Goal: Information Seeking & Learning: Learn about a topic

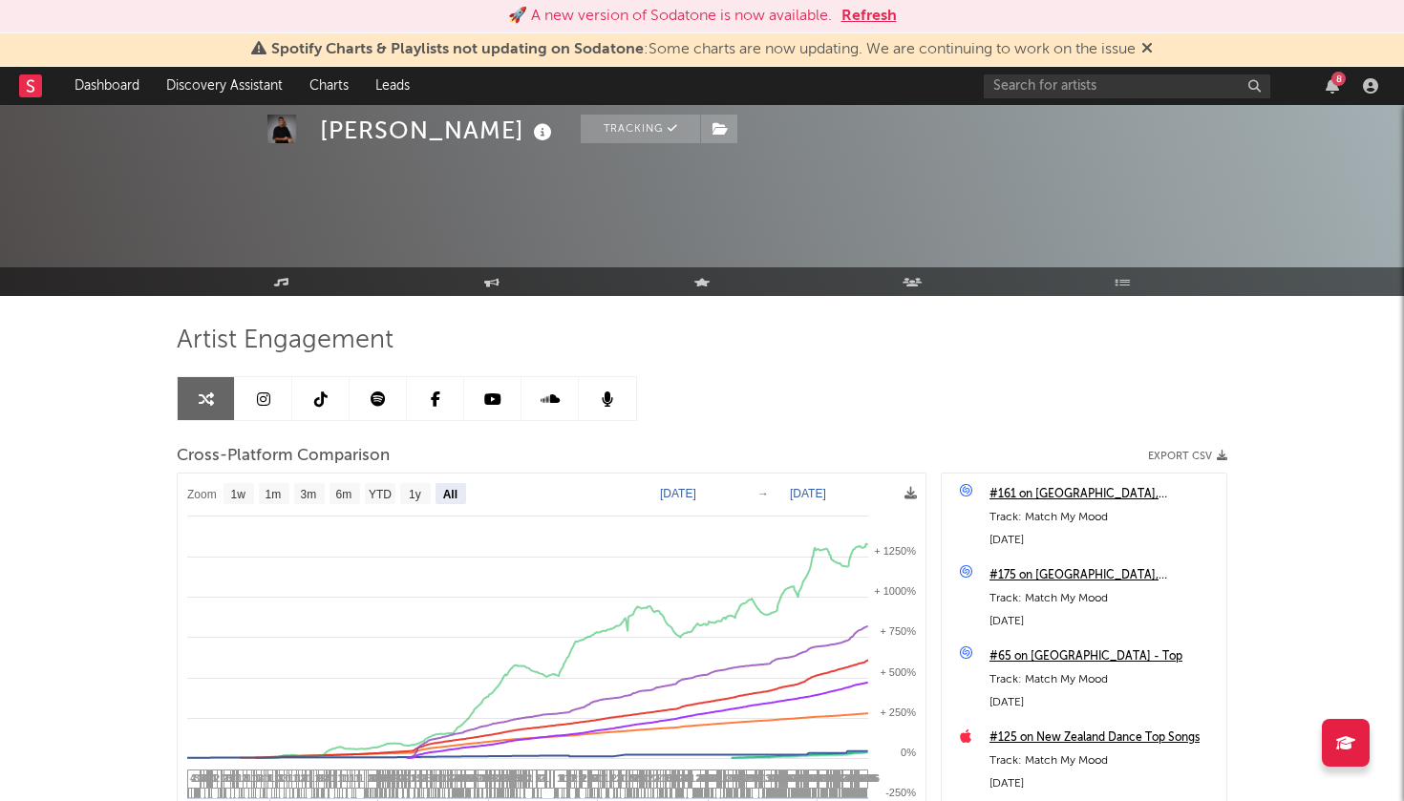
select select "All"
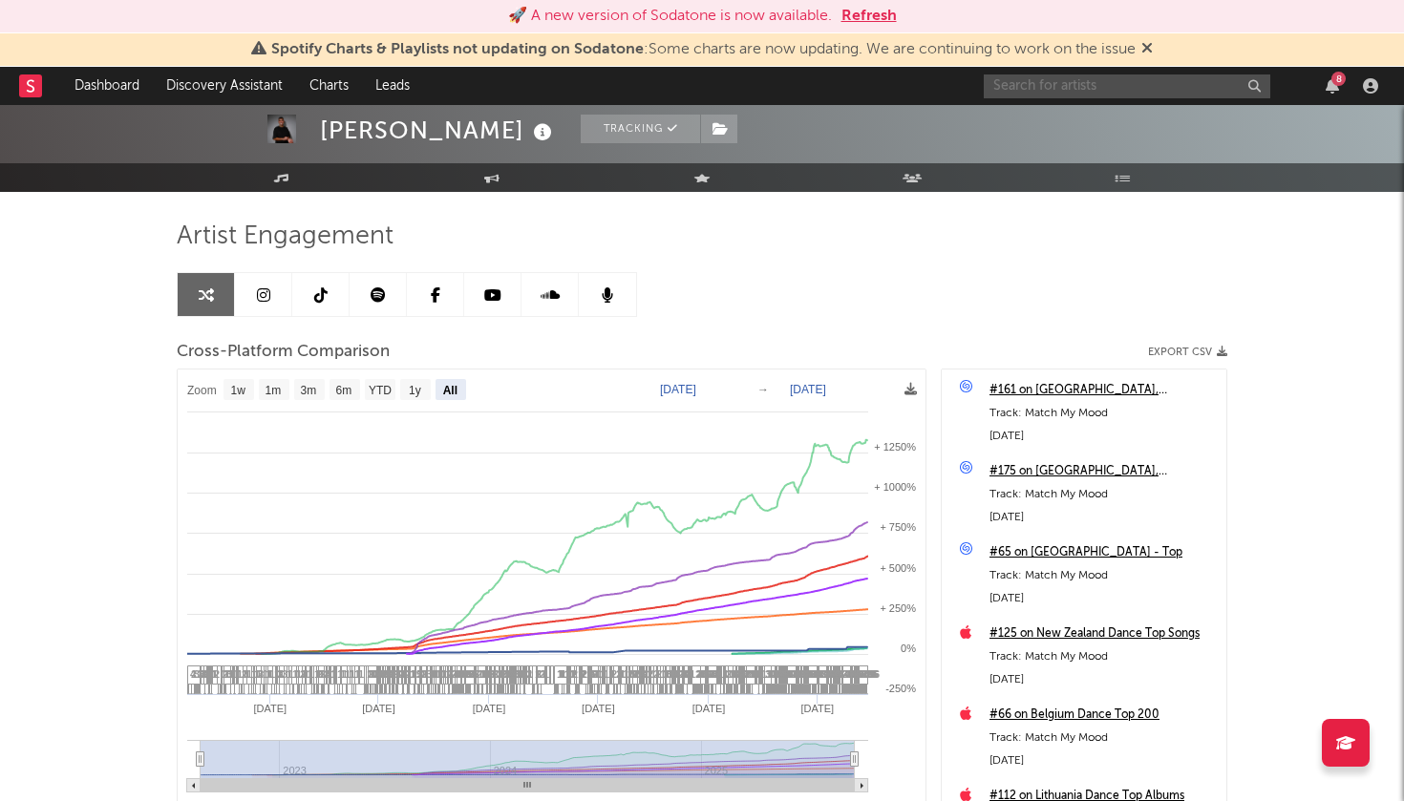
click at [1037, 90] on input "text" at bounding box center [1127, 87] width 287 height 24
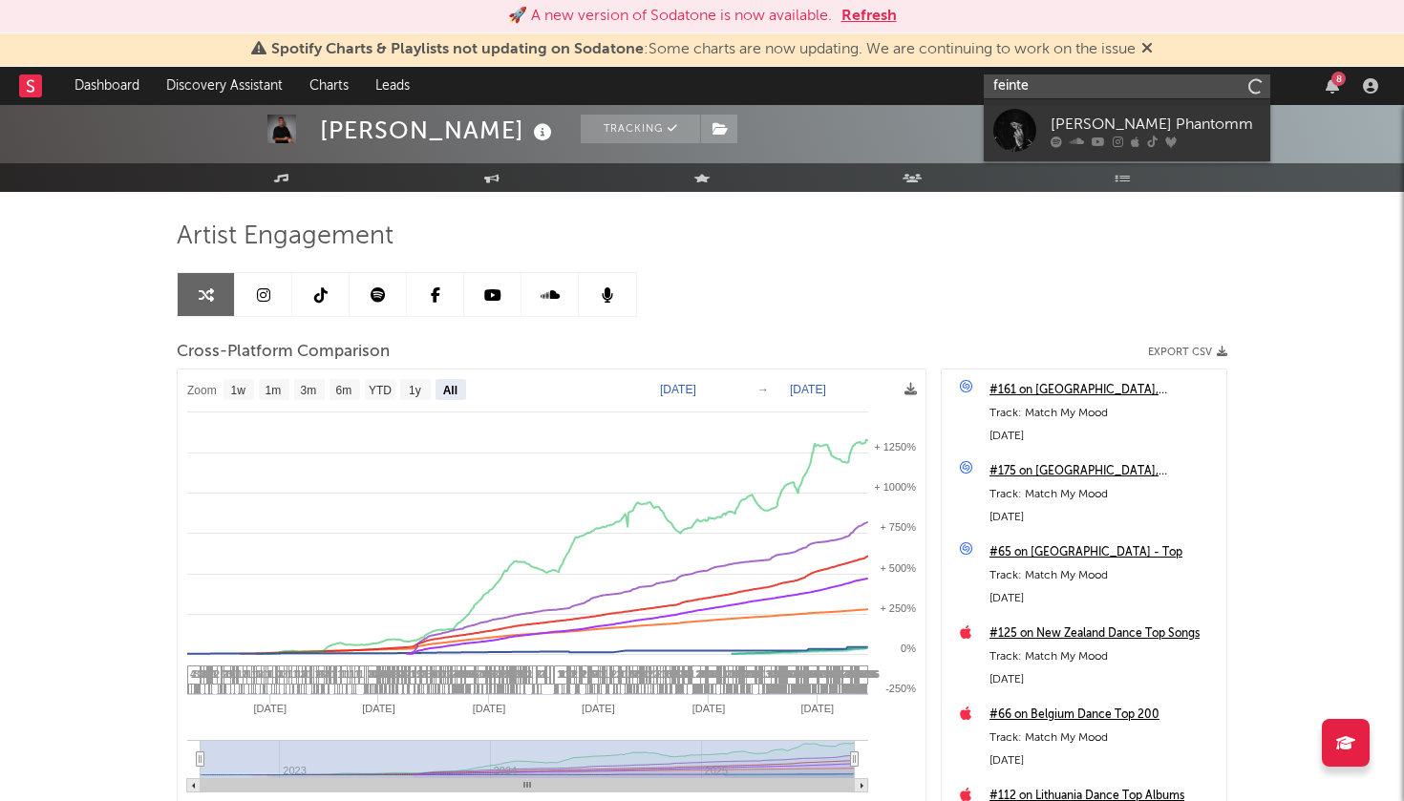
type input "feinte"
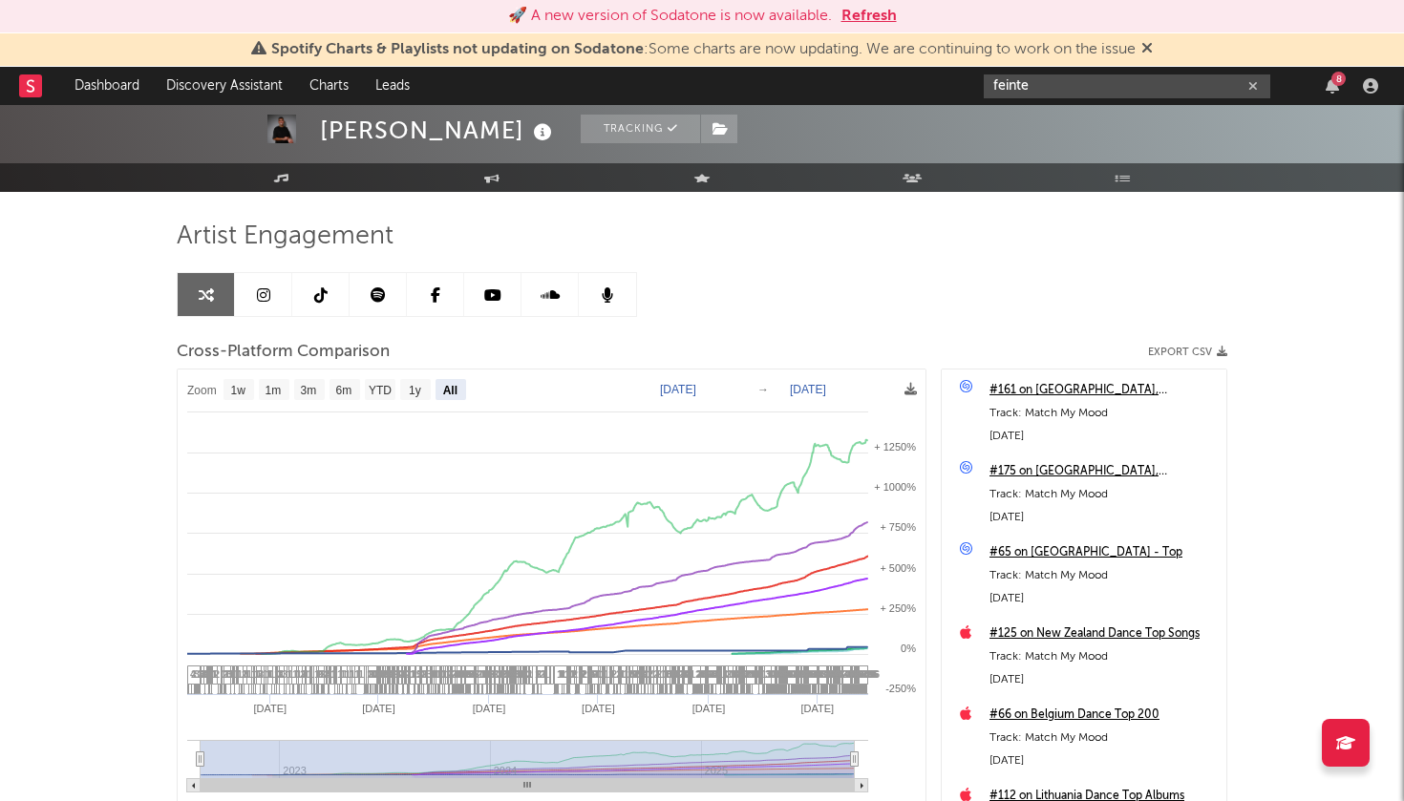
click at [886, 14] on button "Refresh" at bounding box center [869, 16] width 55 height 23
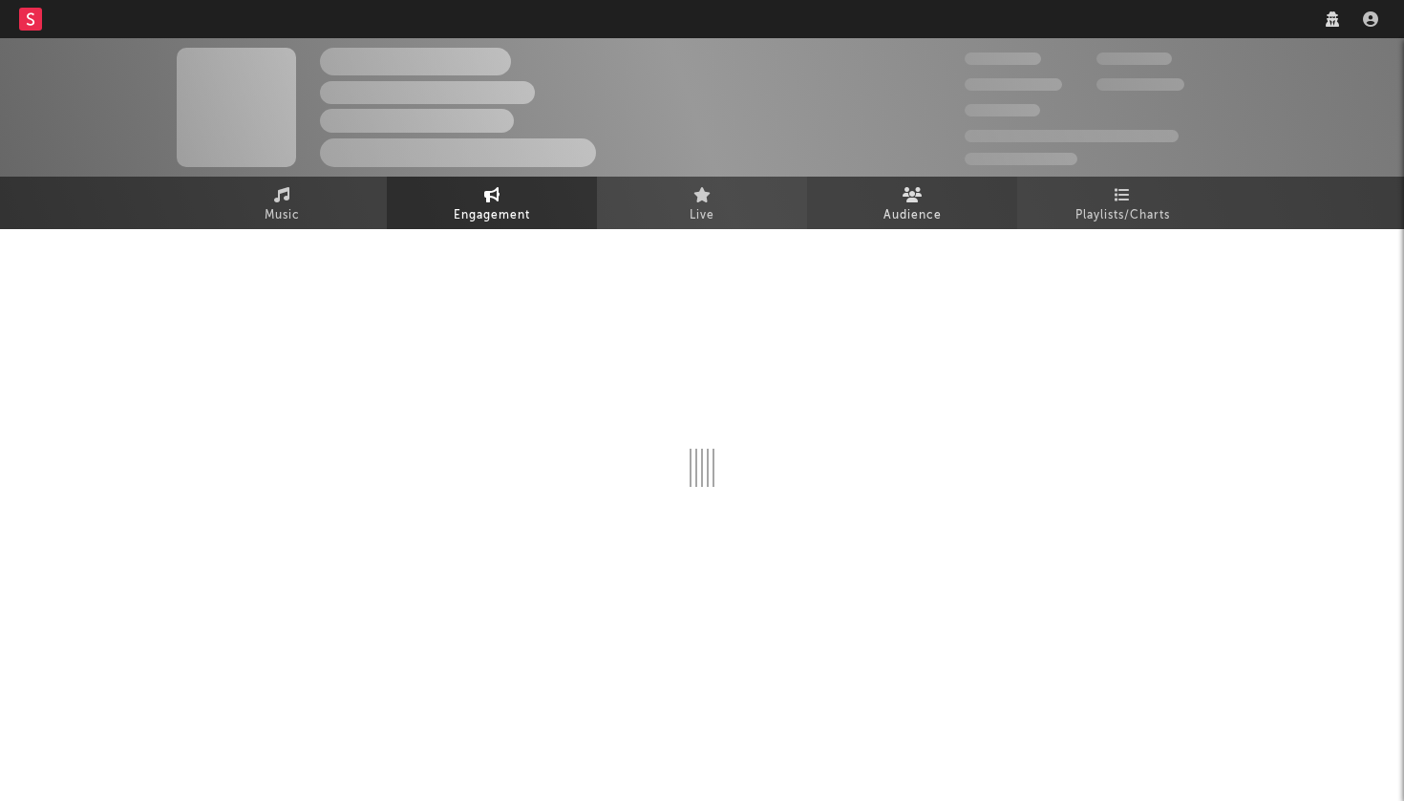
select select "1w"
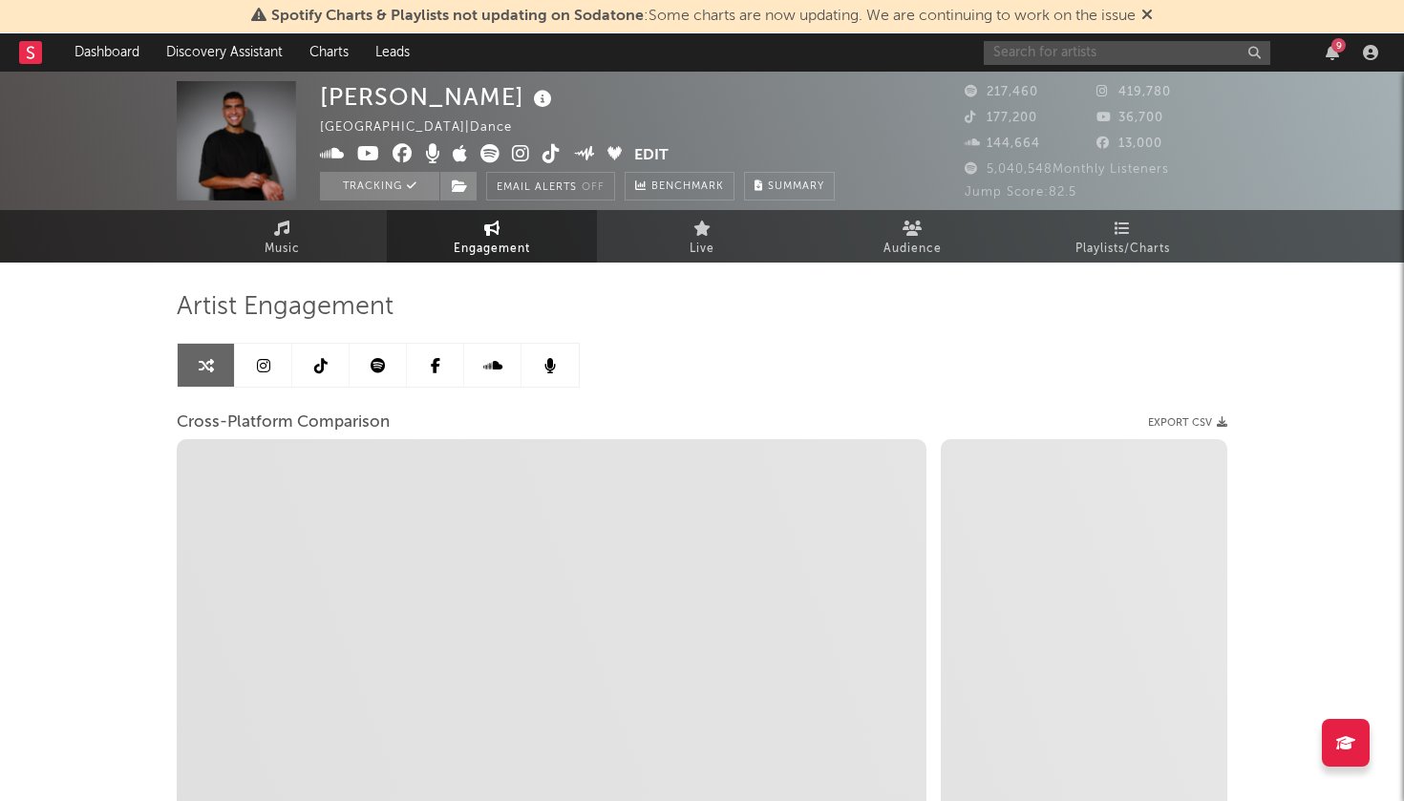
click at [1048, 53] on input "text" at bounding box center [1127, 53] width 287 height 24
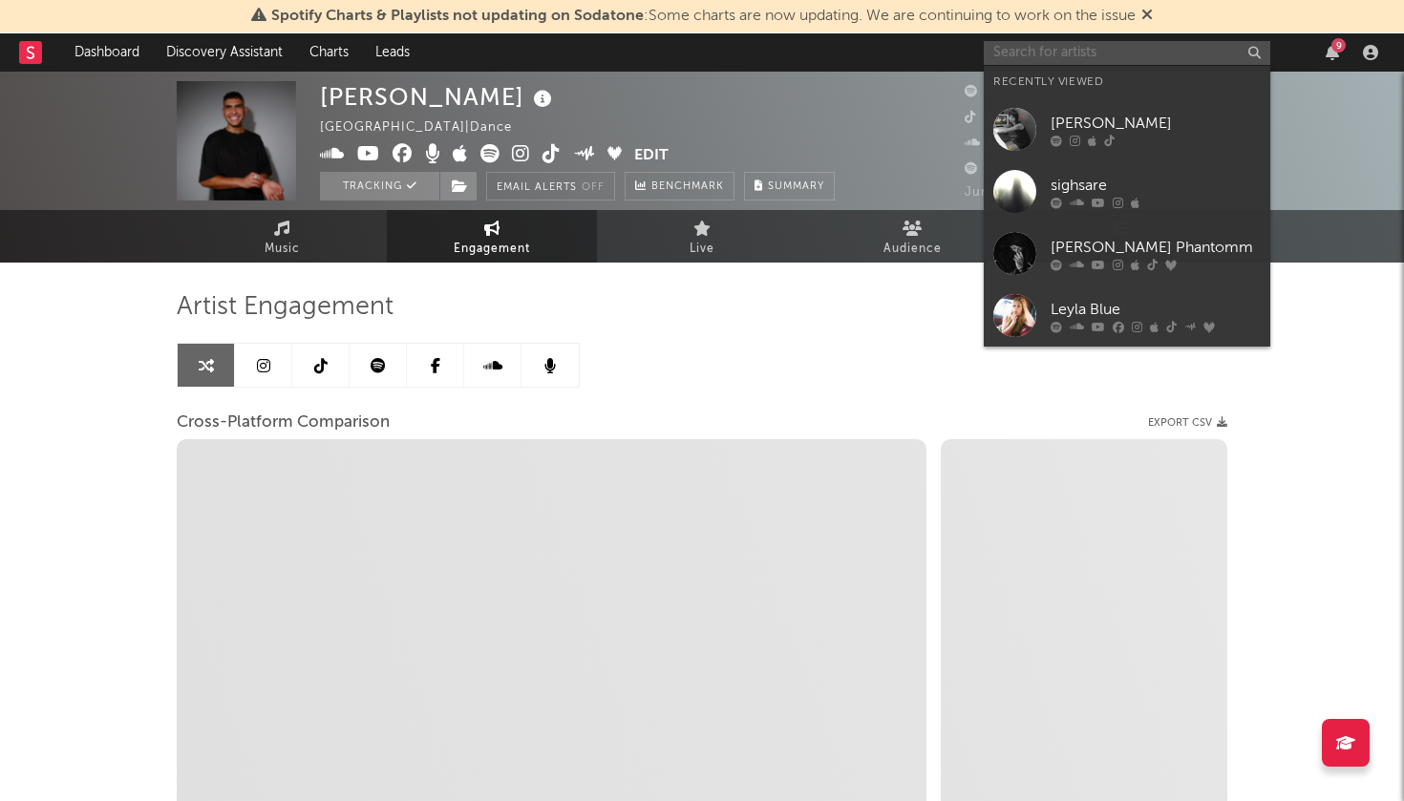
select select "1m"
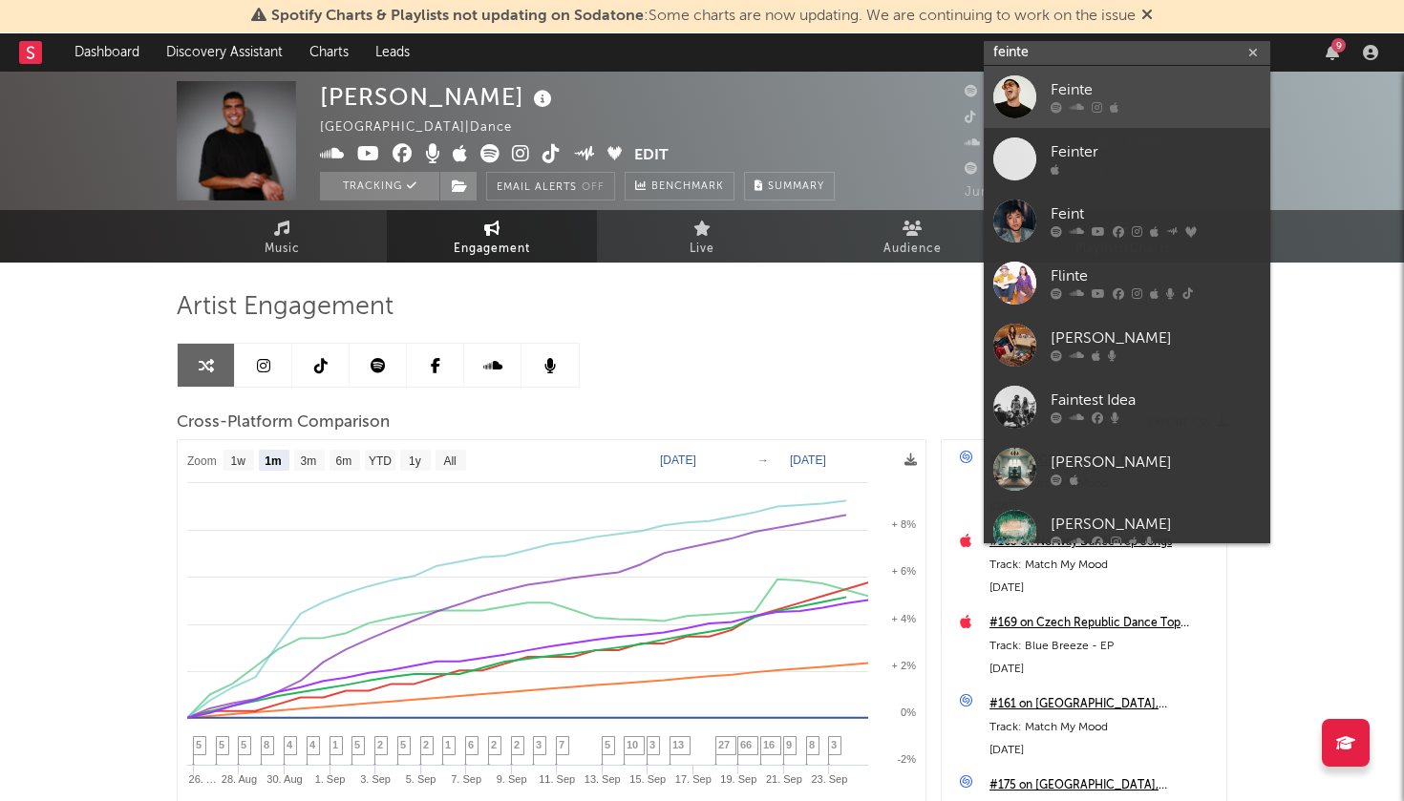
type input "feinte"
click at [1093, 107] on icon at bounding box center [1097, 107] width 11 height 11
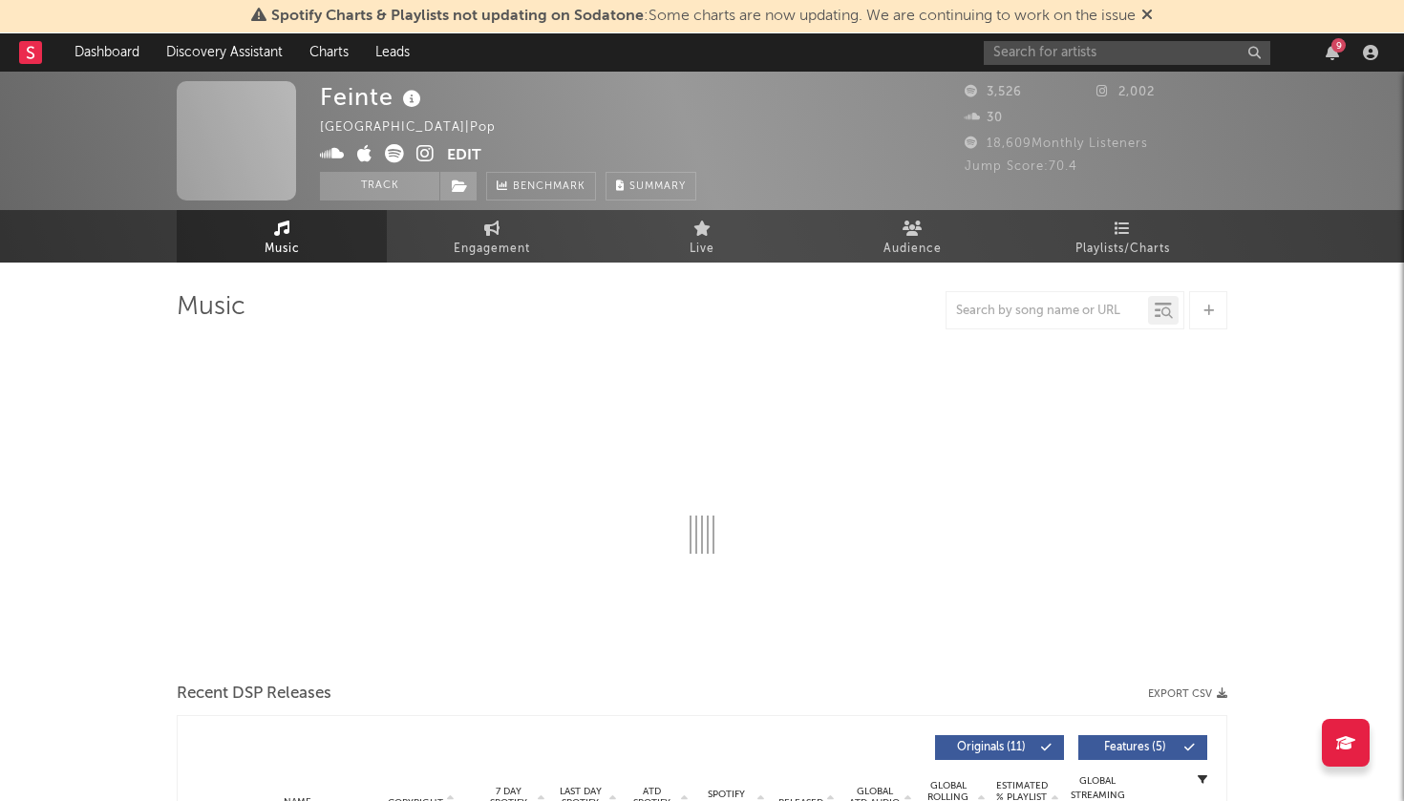
select select "1w"
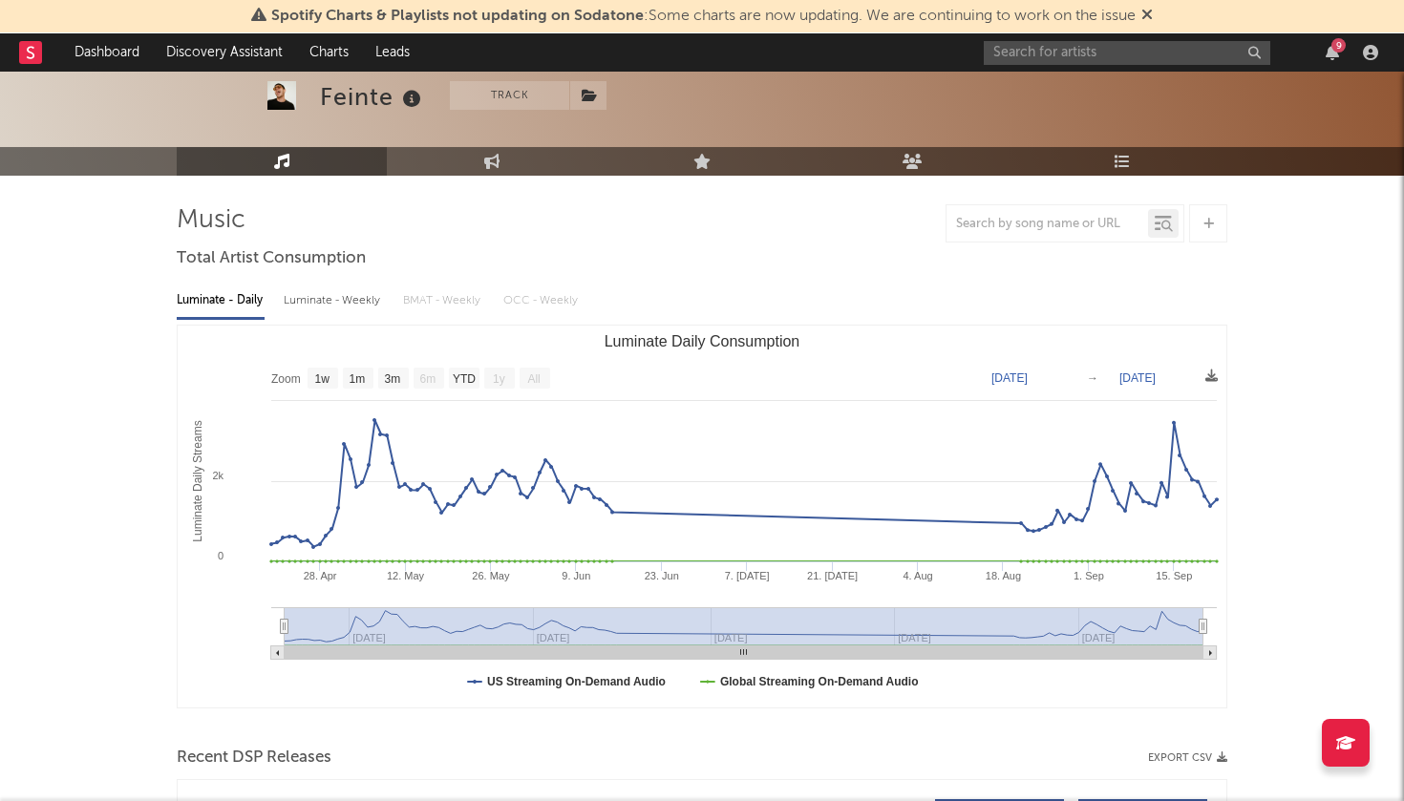
scroll to position [88, 0]
click at [334, 313] on div "Luminate - Weekly" at bounding box center [334, 300] width 100 height 32
select select "6m"
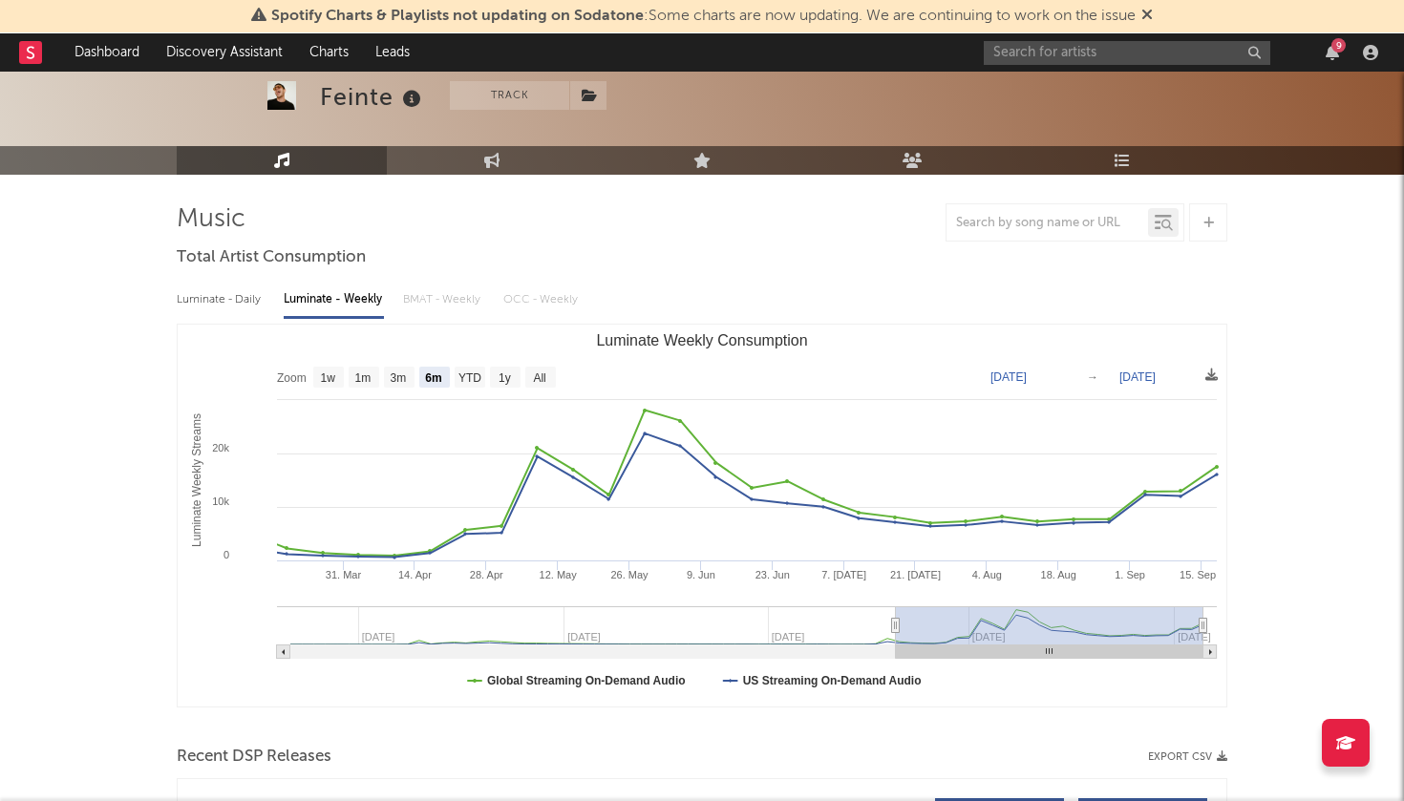
click at [249, 302] on div "Luminate - Daily" at bounding box center [221, 300] width 88 height 32
select select "1w"
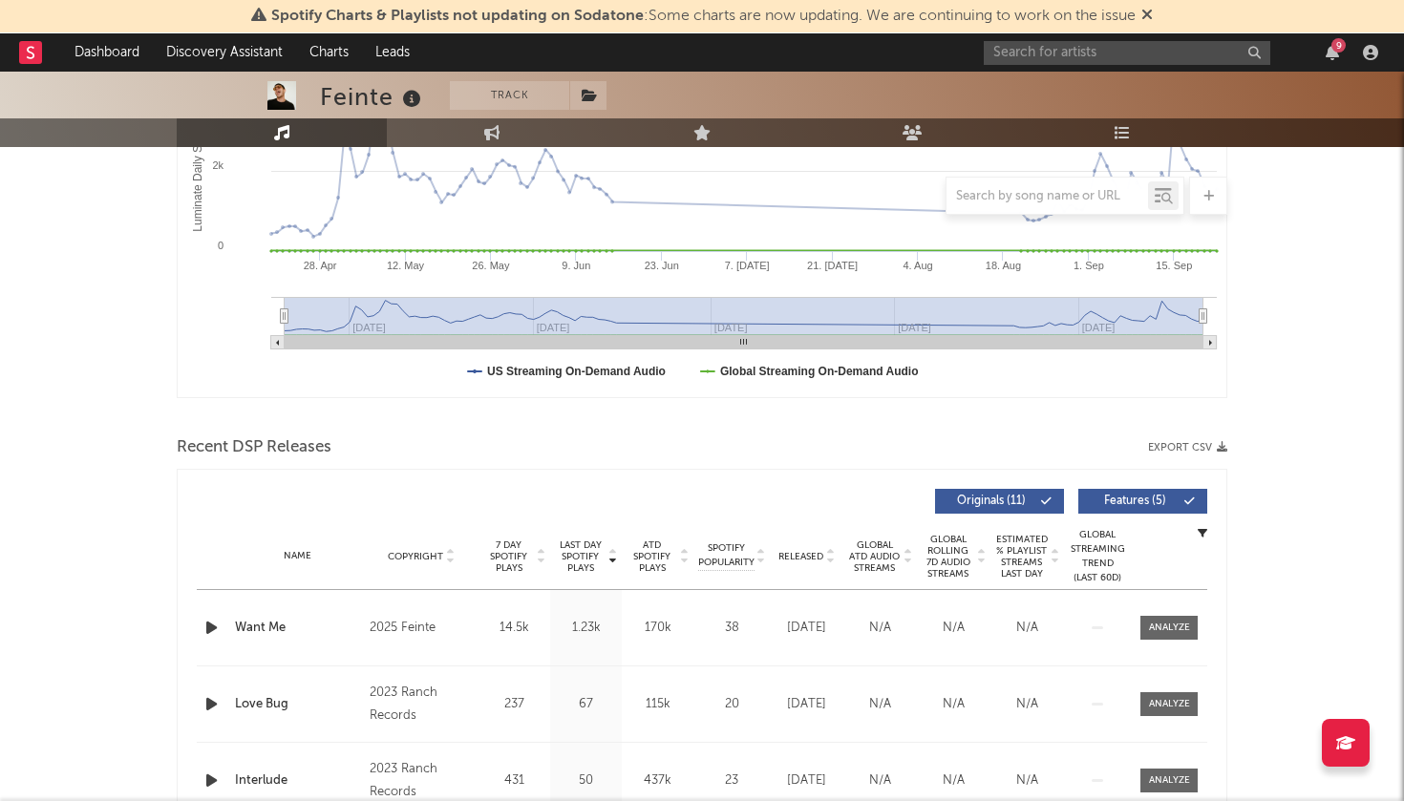
click at [822, 405] on div at bounding box center [702, 417] width 1051 height 29
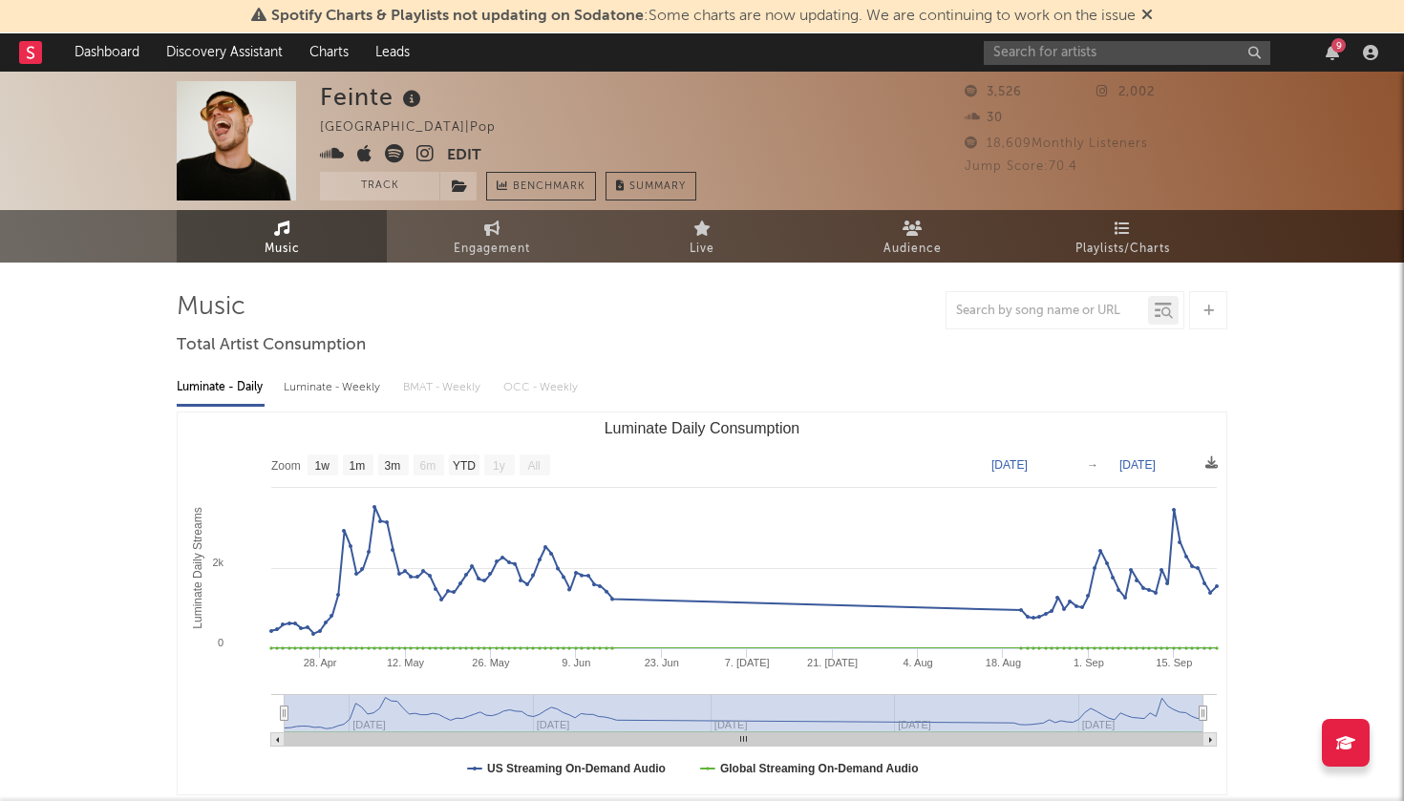
scroll to position [0, 0]
click at [476, 240] on span "Engagement" at bounding box center [492, 249] width 76 height 23
select select "1w"
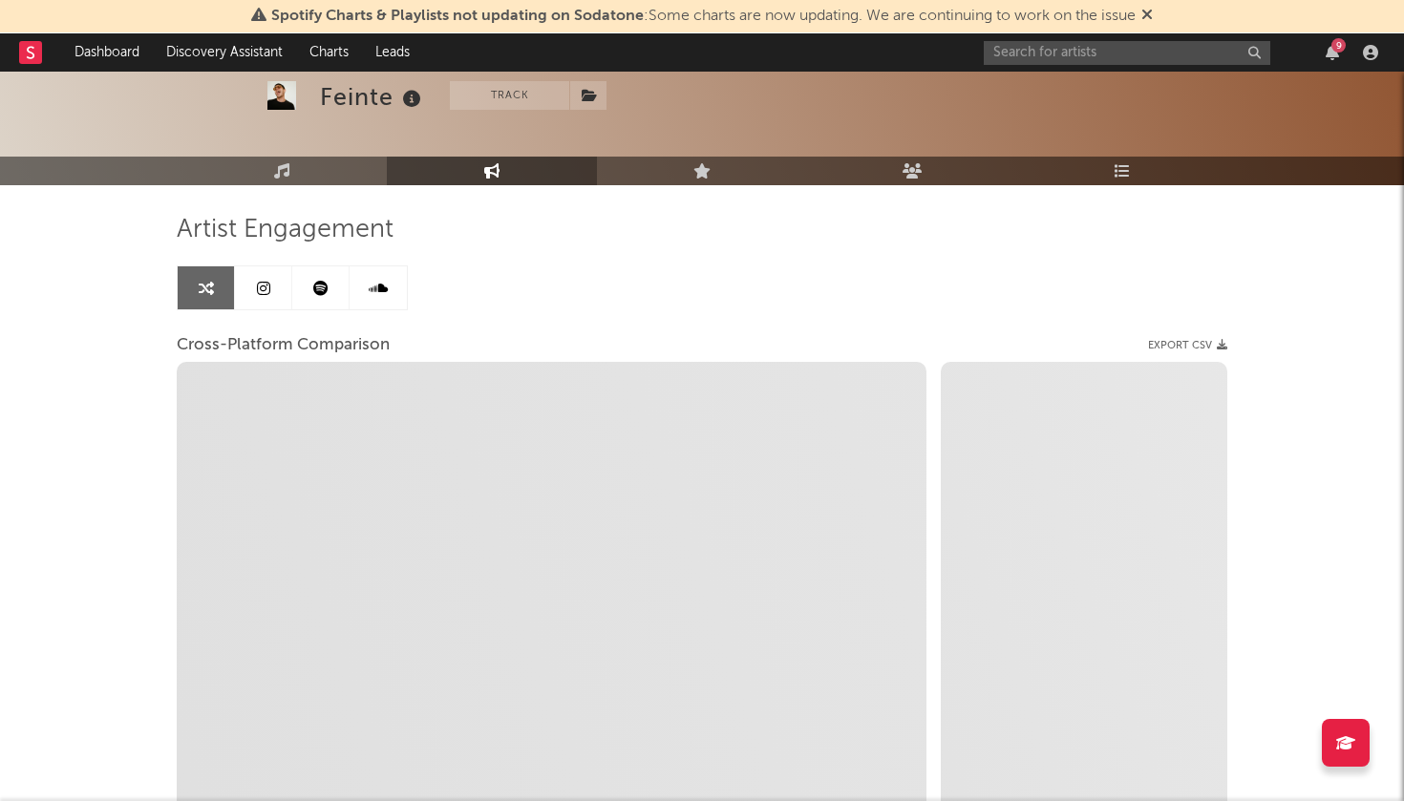
select select "1m"
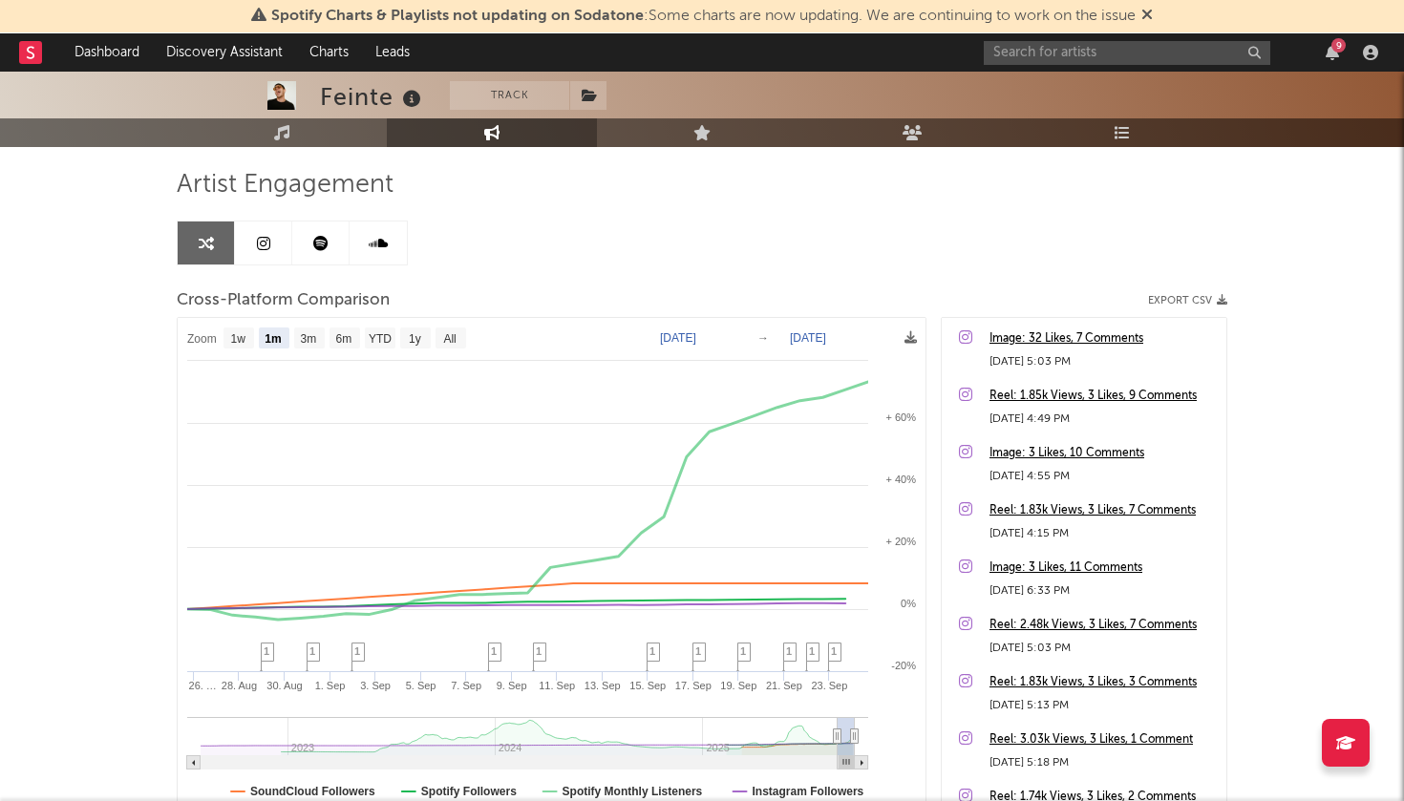
scroll to position [127, 0]
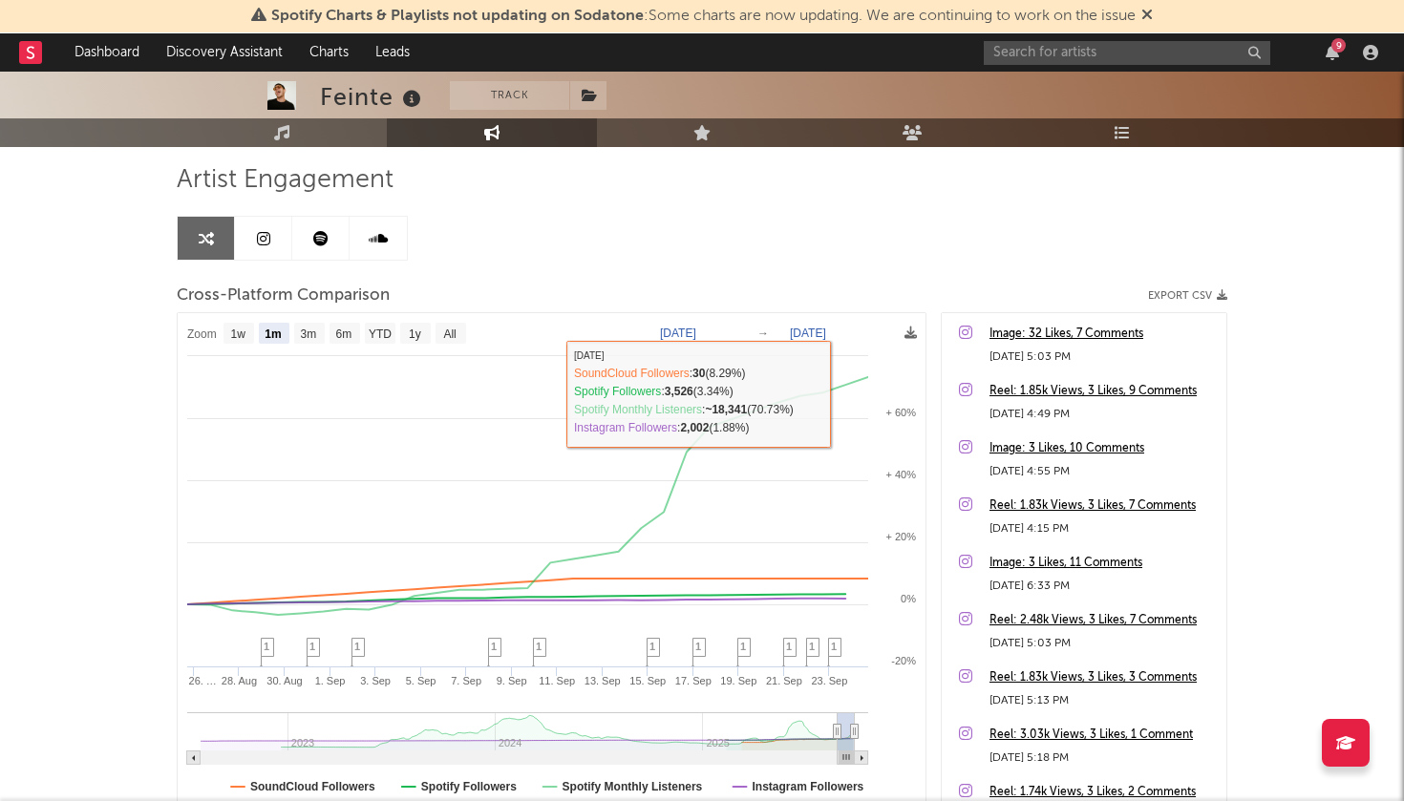
click at [893, 215] on div "Artist Engagement Cross-Platform Comparison Export CSV Zoom 1w 1m 3m 6m YTD 1y …" at bounding box center [702, 489] width 1051 height 650
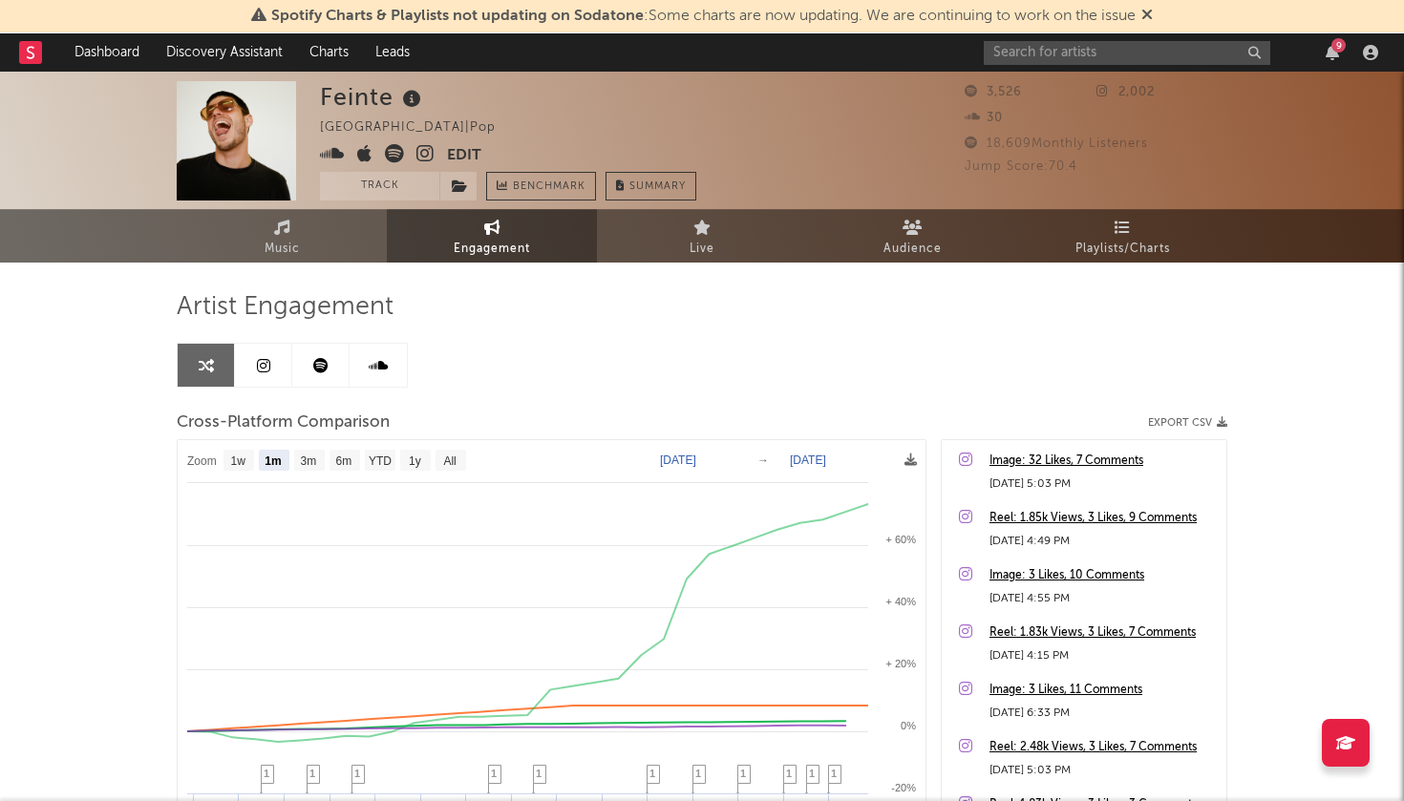
scroll to position [0, 0]
click at [739, 238] on link "Live" at bounding box center [702, 236] width 210 height 53
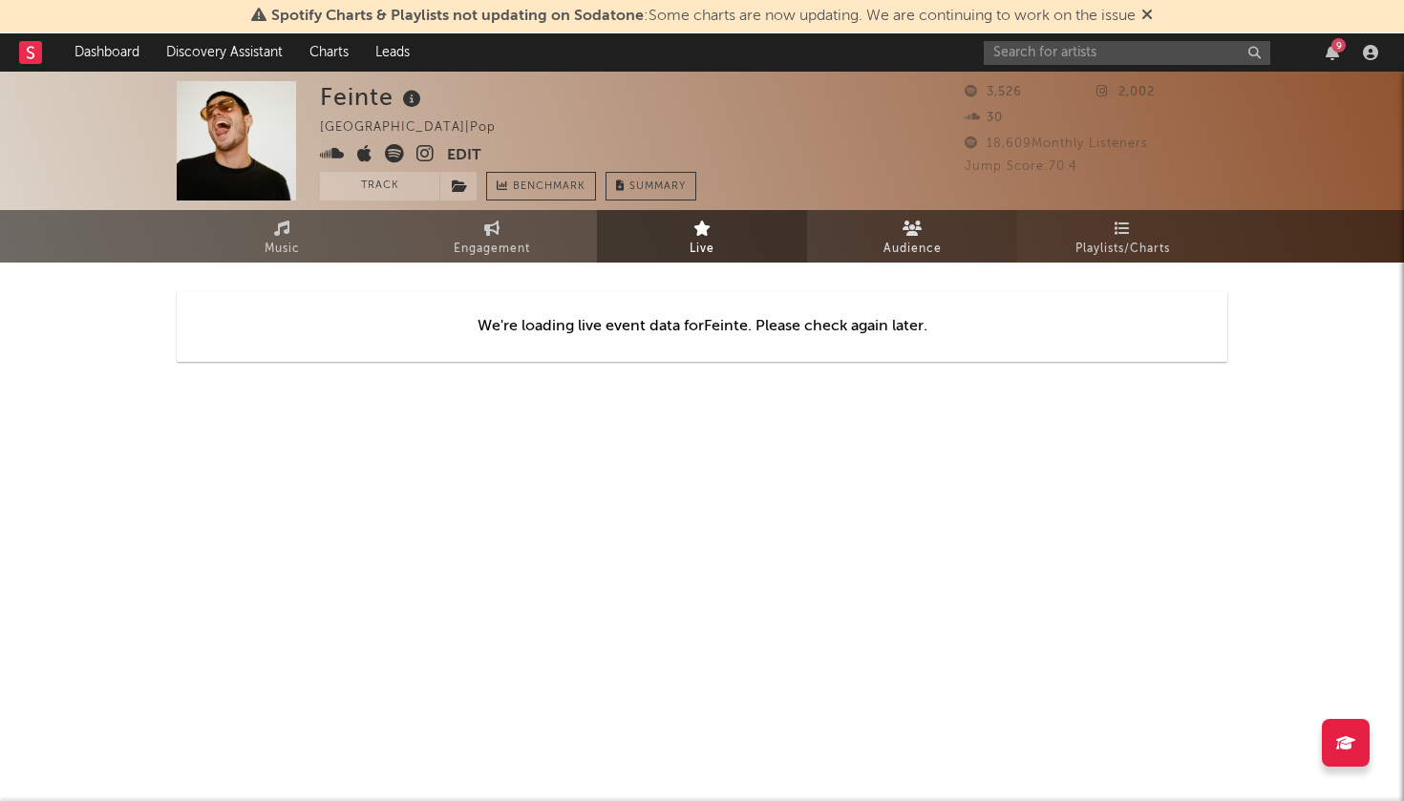
click at [893, 260] on span "Audience" at bounding box center [913, 249] width 58 height 23
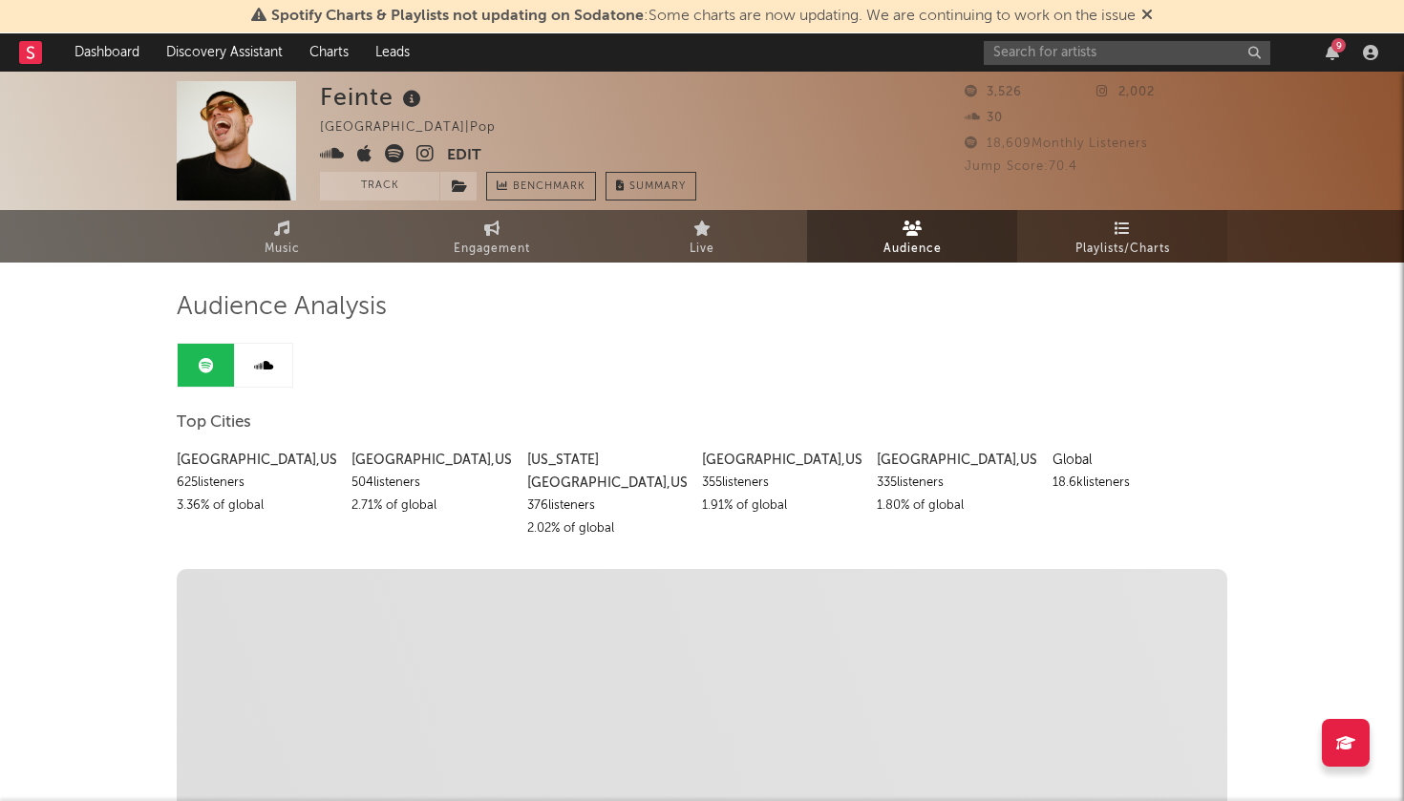
click at [1120, 261] on link "Playlists/Charts" at bounding box center [1122, 236] width 210 height 53
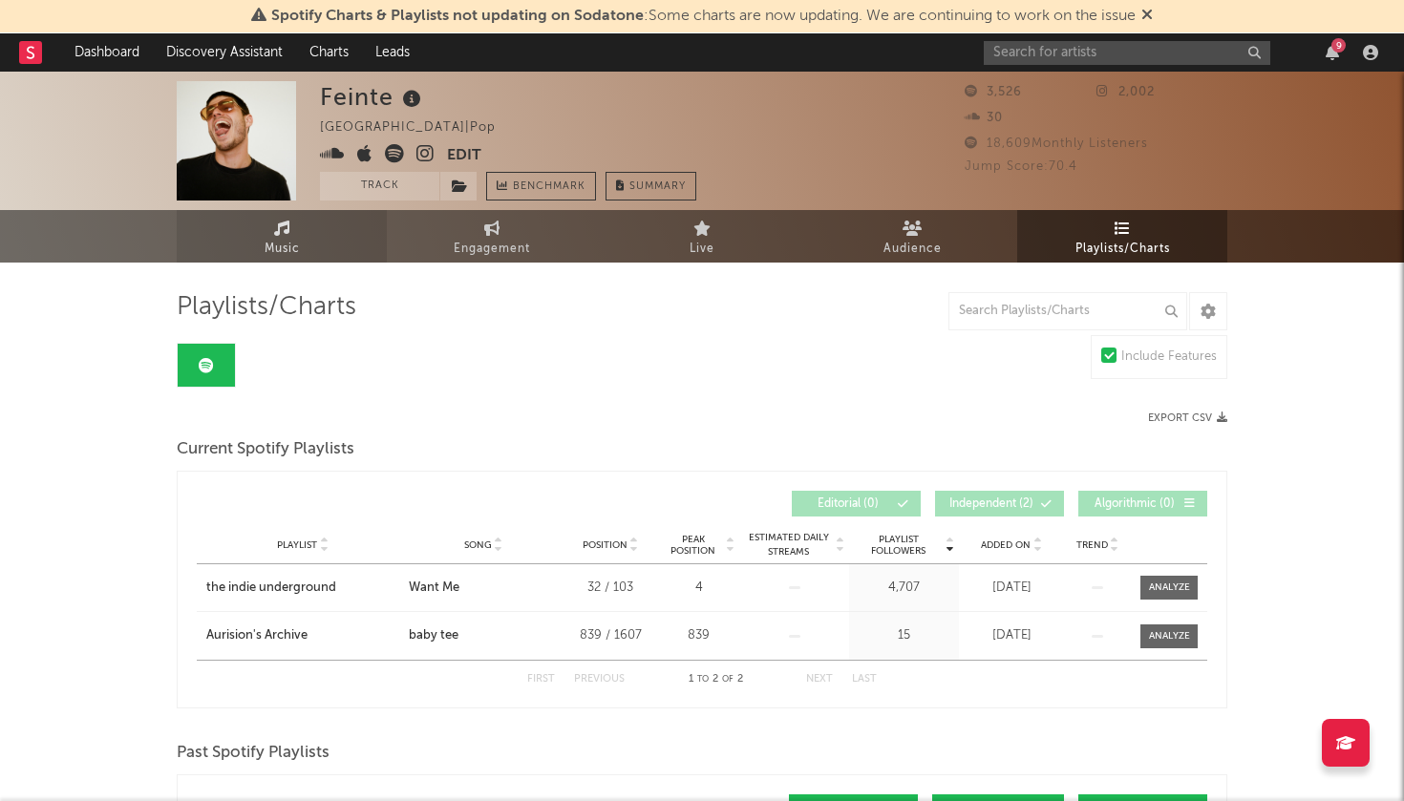
click at [286, 233] on icon at bounding box center [282, 228] width 16 height 15
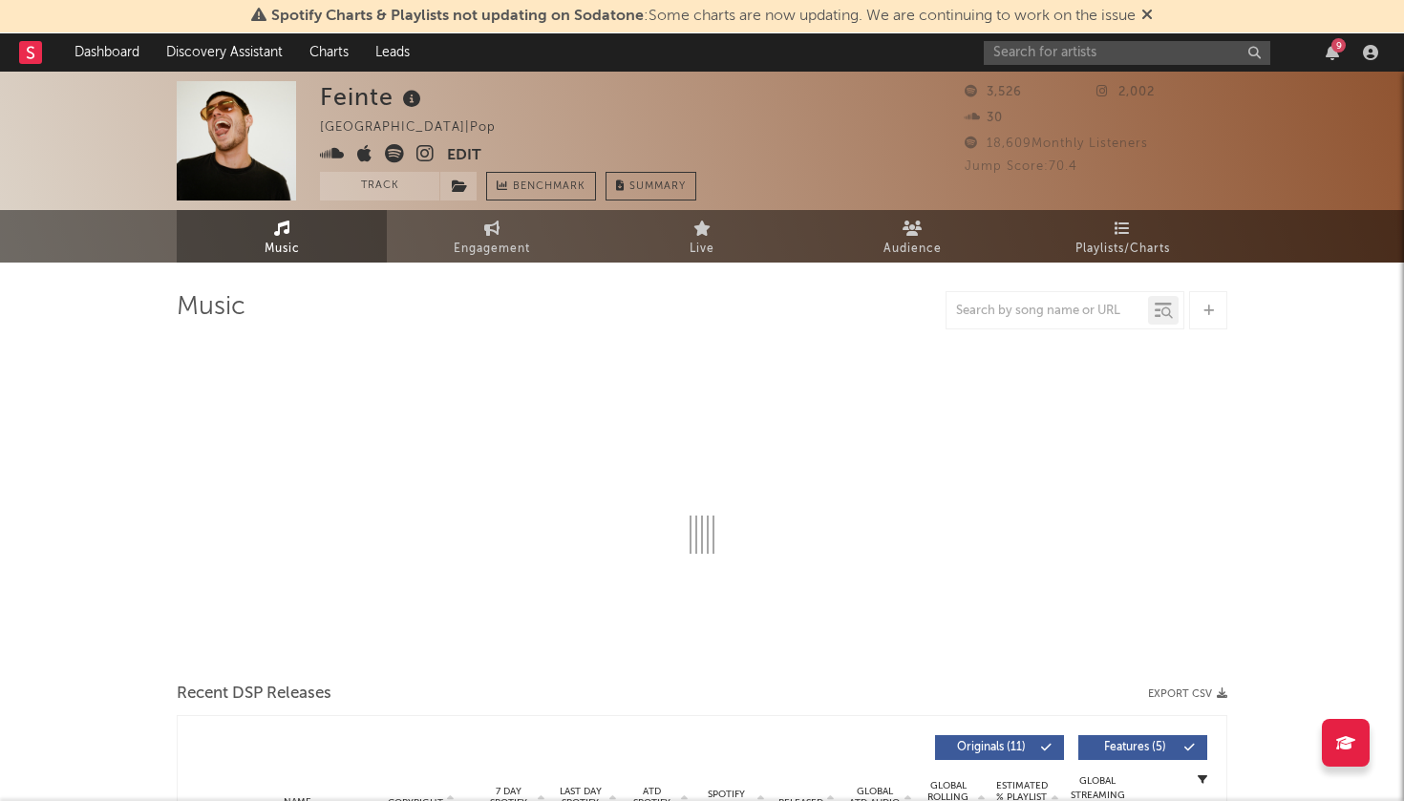
select select "1w"
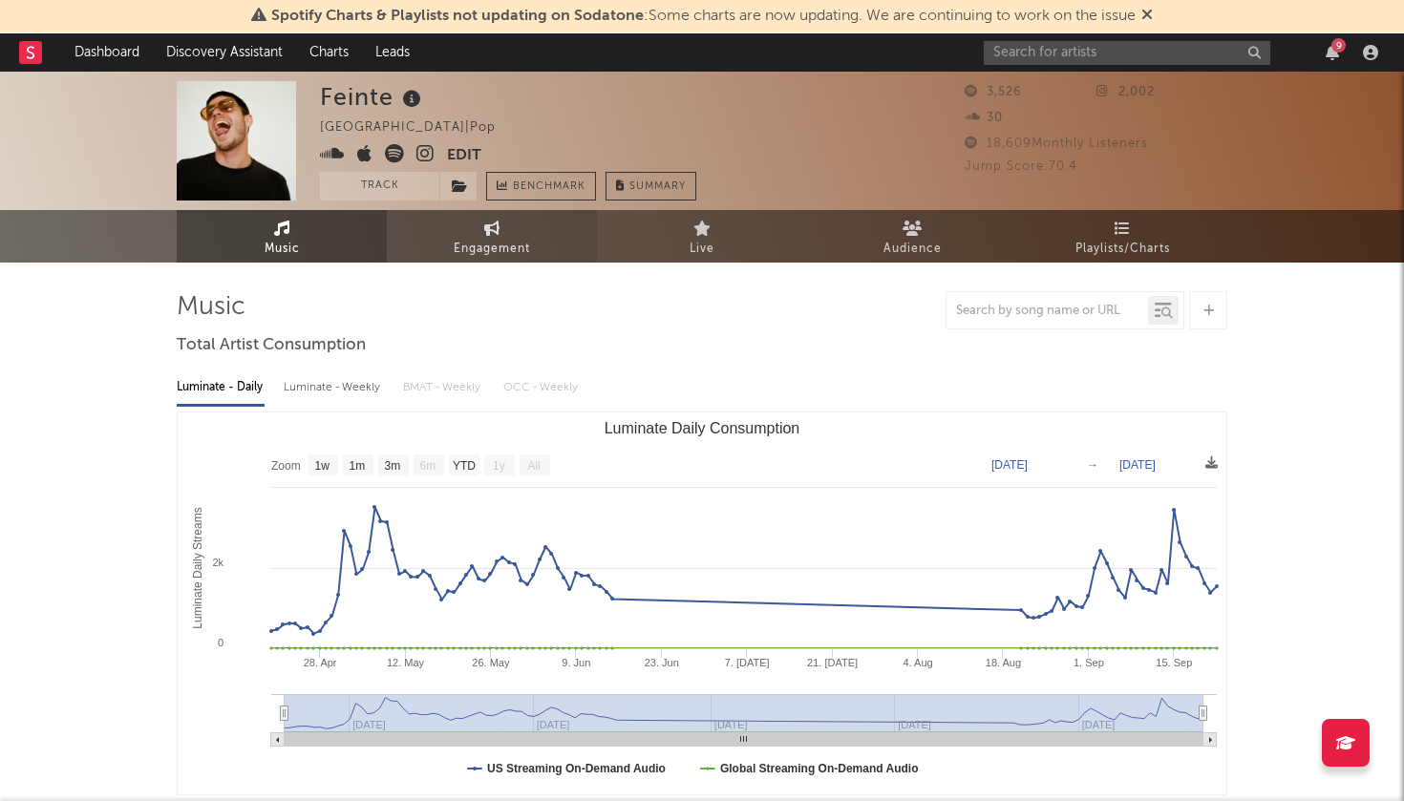
click at [508, 257] on span "Engagement" at bounding box center [492, 249] width 76 height 23
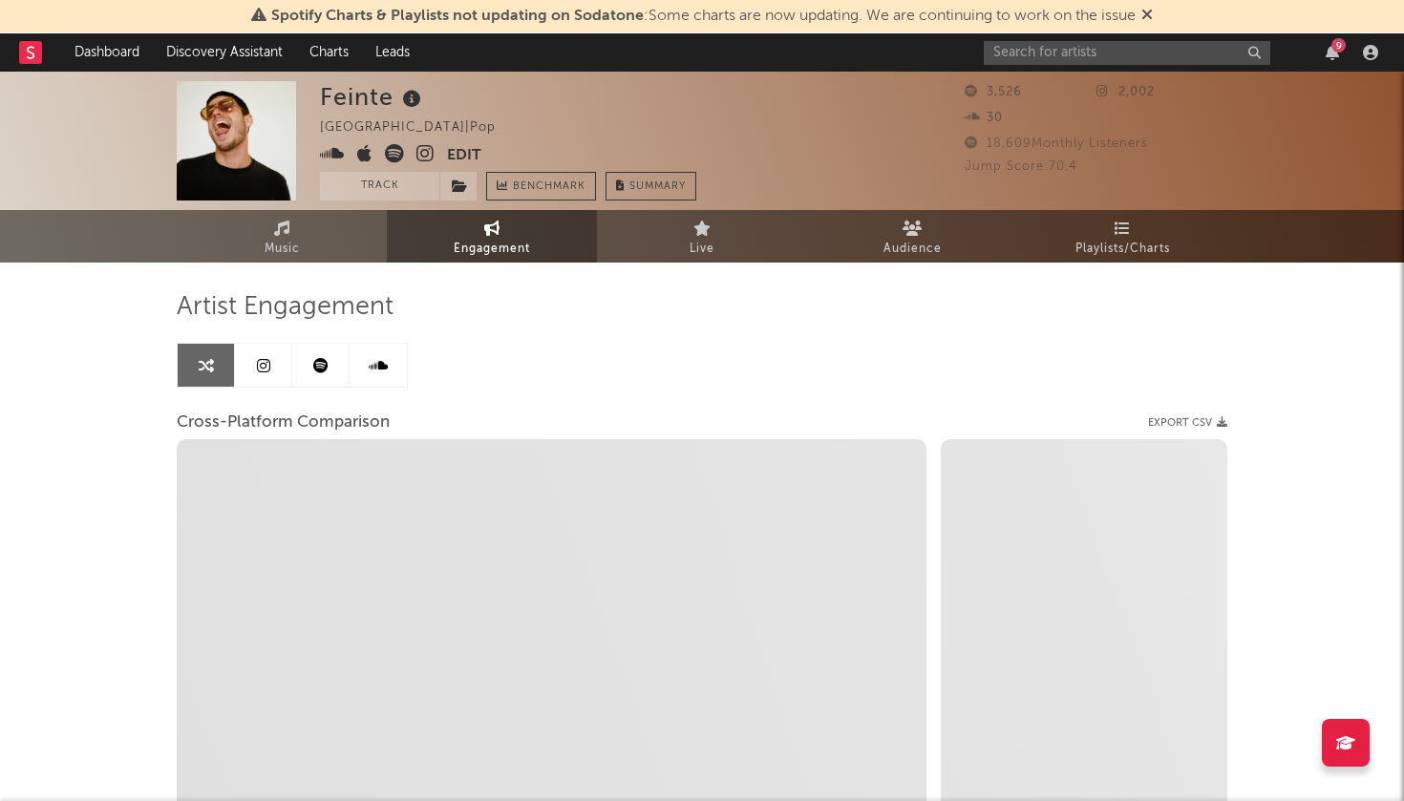
select select "1w"
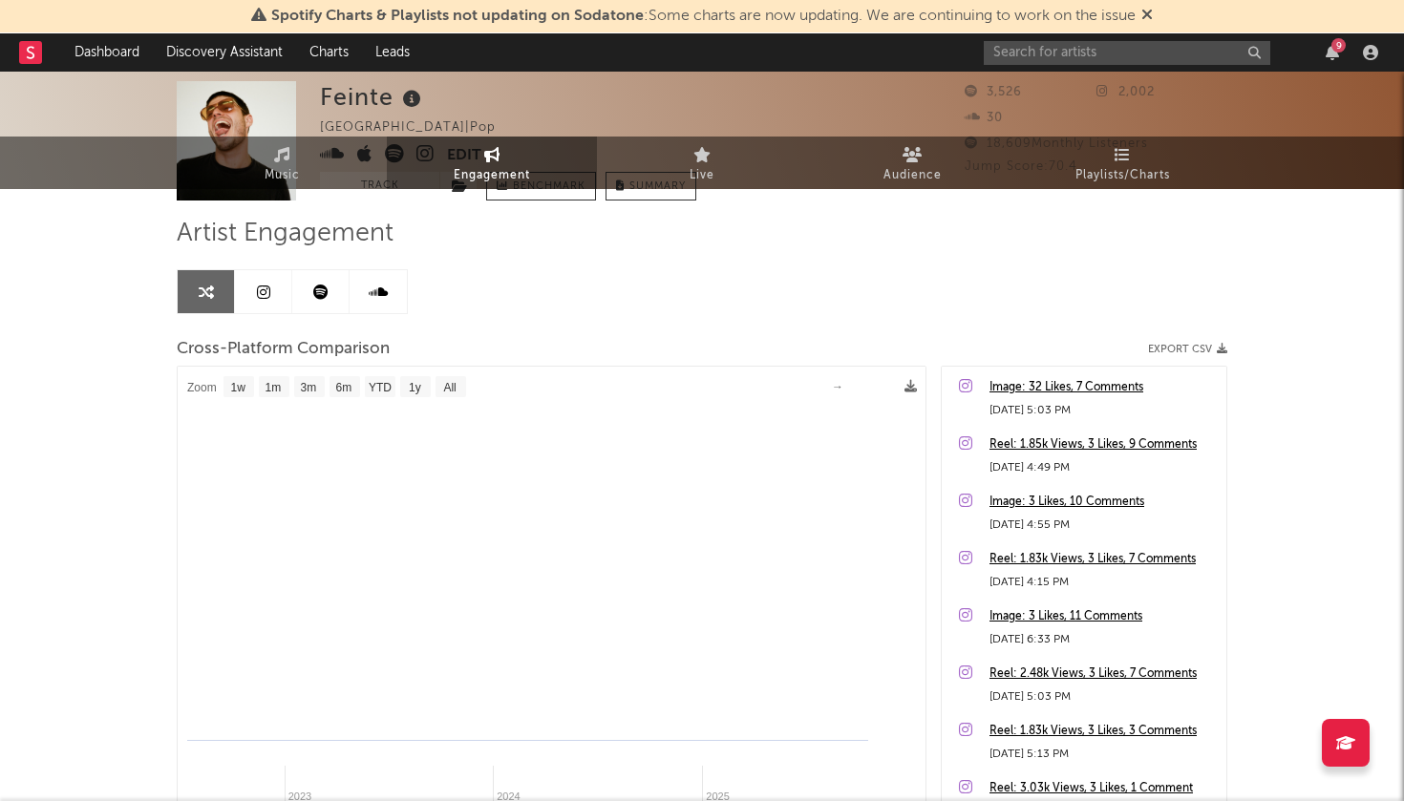
select select "1m"
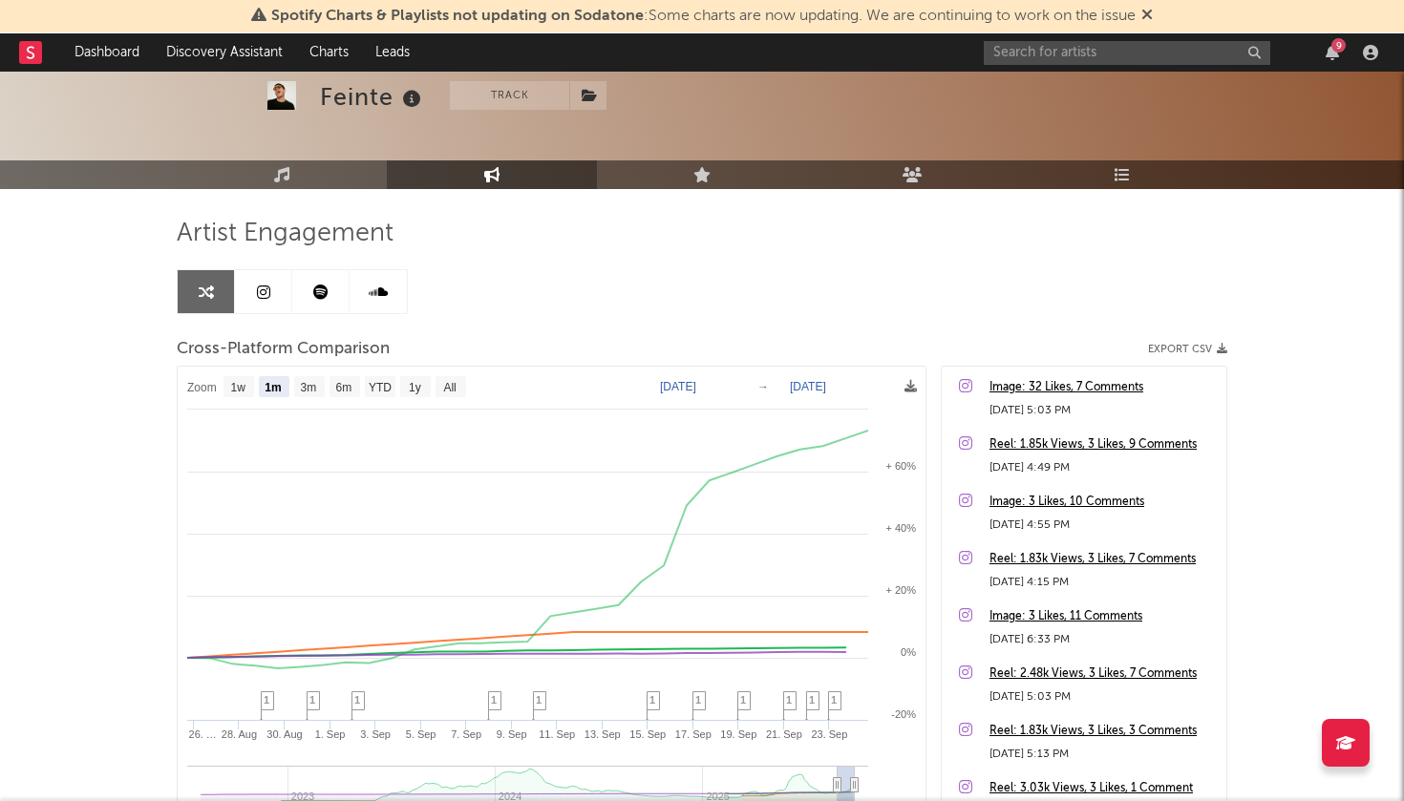
scroll to position [108, 0]
